Goal: Complete application form

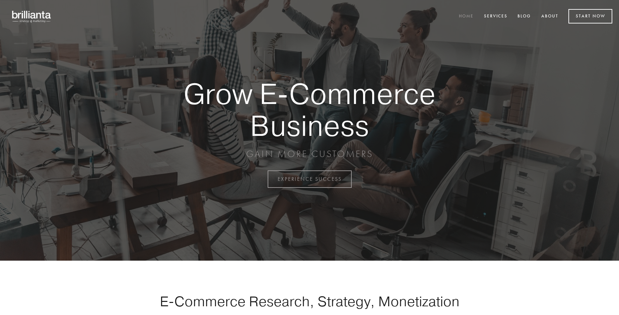
scroll to position [1757, 0]
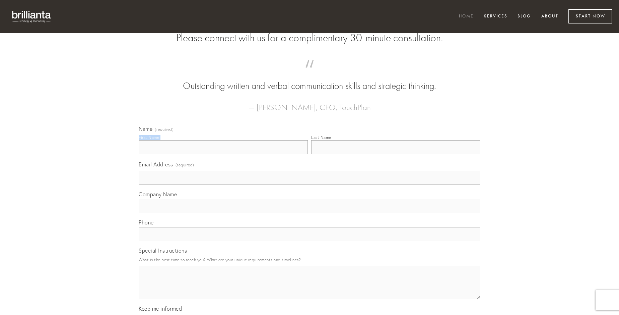
type input "[PERSON_NAME] MD"
click at [396, 154] on input "Last Name" at bounding box center [395, 147] width 169 height 14
type input "[PERSON_NAME] MD"
click at [310, 185] on input "Email Address (required)" at bounding box center [310, 178] width 342 height 14
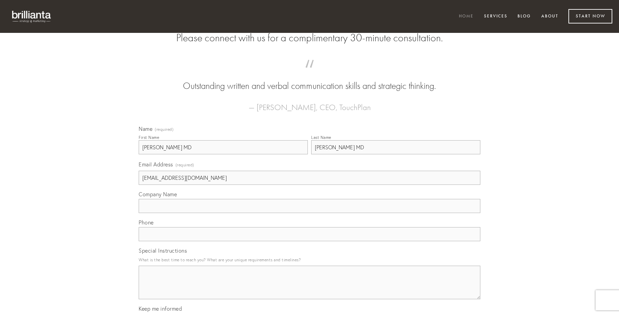
type input "[EMAIL_ADDRESS][DOMAIN_NAME]"
click at [310, 213] on input "Company Name" at bounding box center [310, 206] width 342 height 14
type input "absque"
click at [310, 241] on input "text" at bounding box center [310, 234] width 342 height 14
click at [310, 288] on textarea "Special Instructions" at bounding box center [310, 282] width 342 height 34
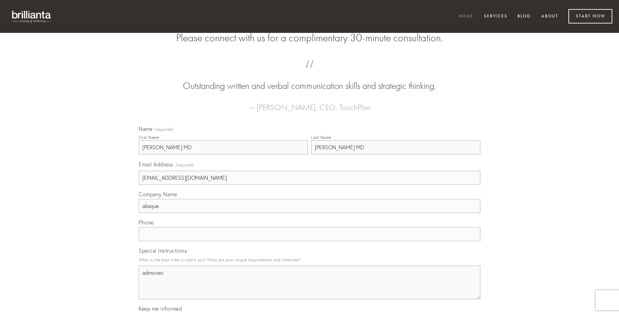
type textarea "admoveo"
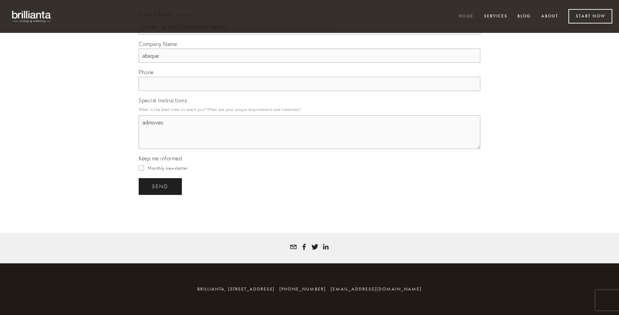
click at [161, 186] on span "send" at bounding box center [160, 186] width 16 height 6
